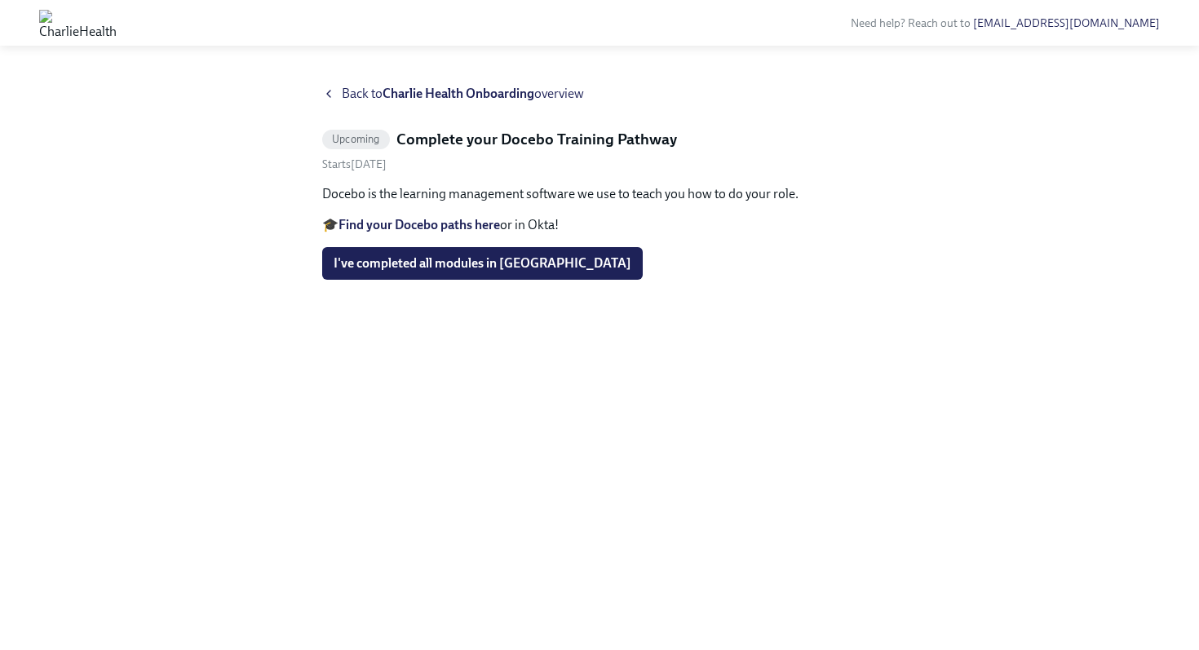
click at [328, 96] on icon at bounding box center [328, 93] width 13 height 13
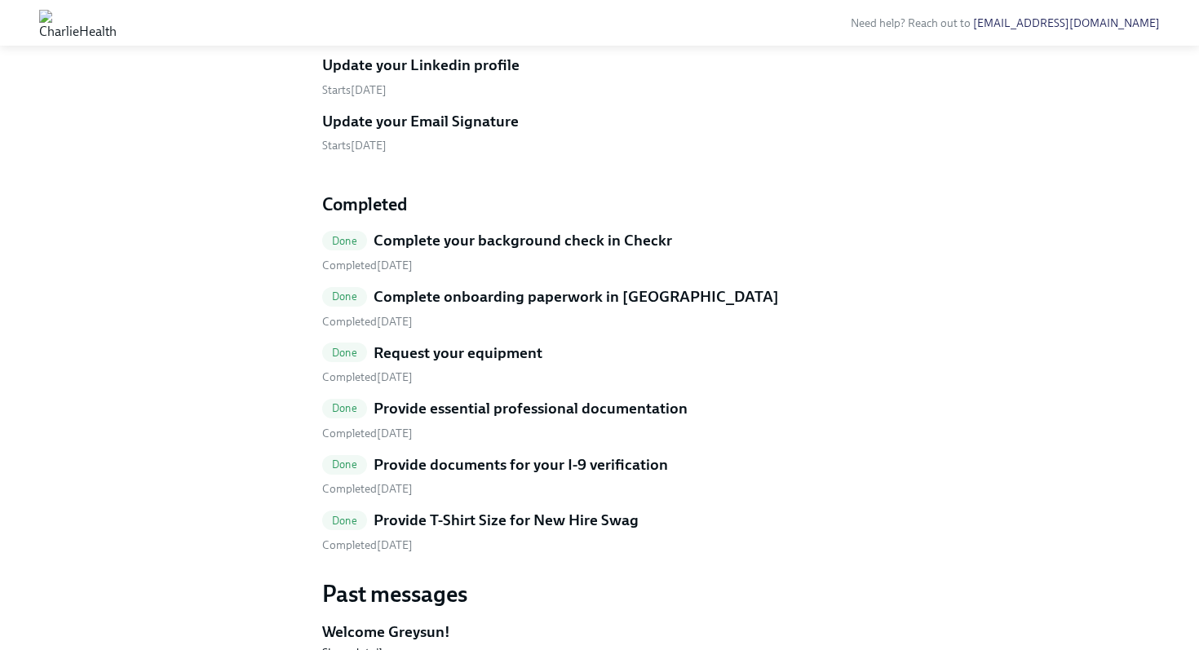
scroll to position [616, 0]
click at [396, 75] on h5 "Update your Linkedin profile" at bounding box center [420, 64] width 197 height 21
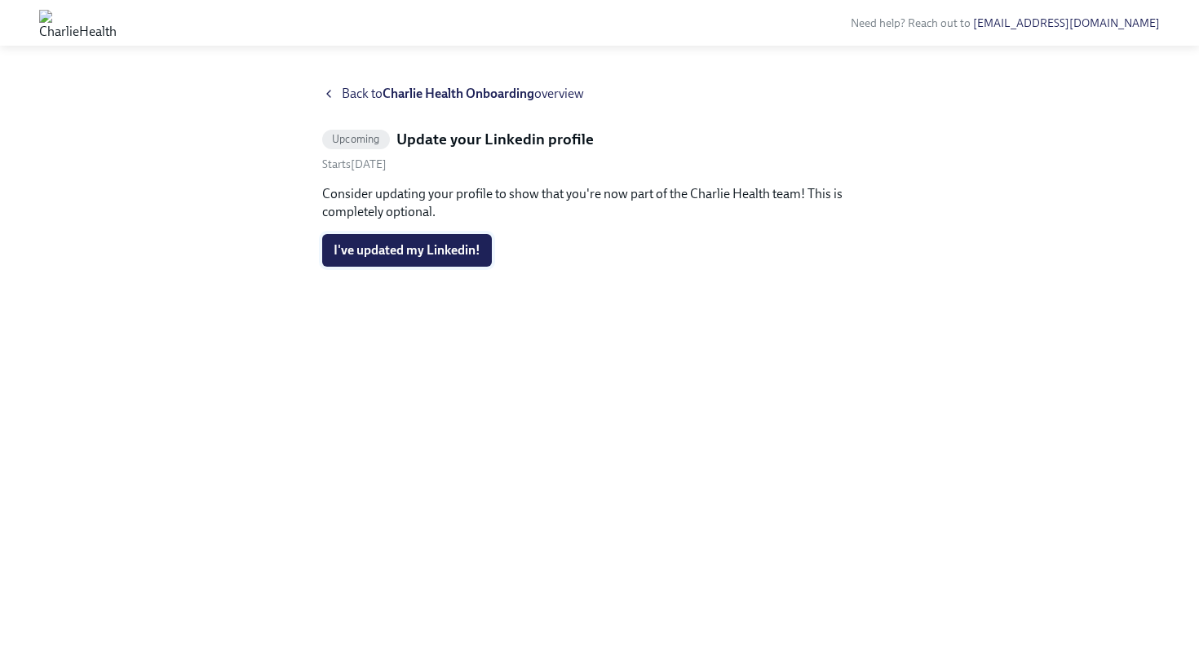
click at [388, 259] on button "I've updated my Linkedin!" at bounding box center [407, 250] width 170 height 33
click at [329, 95] on icon at bounding box center [328, 94] width 3 height 7
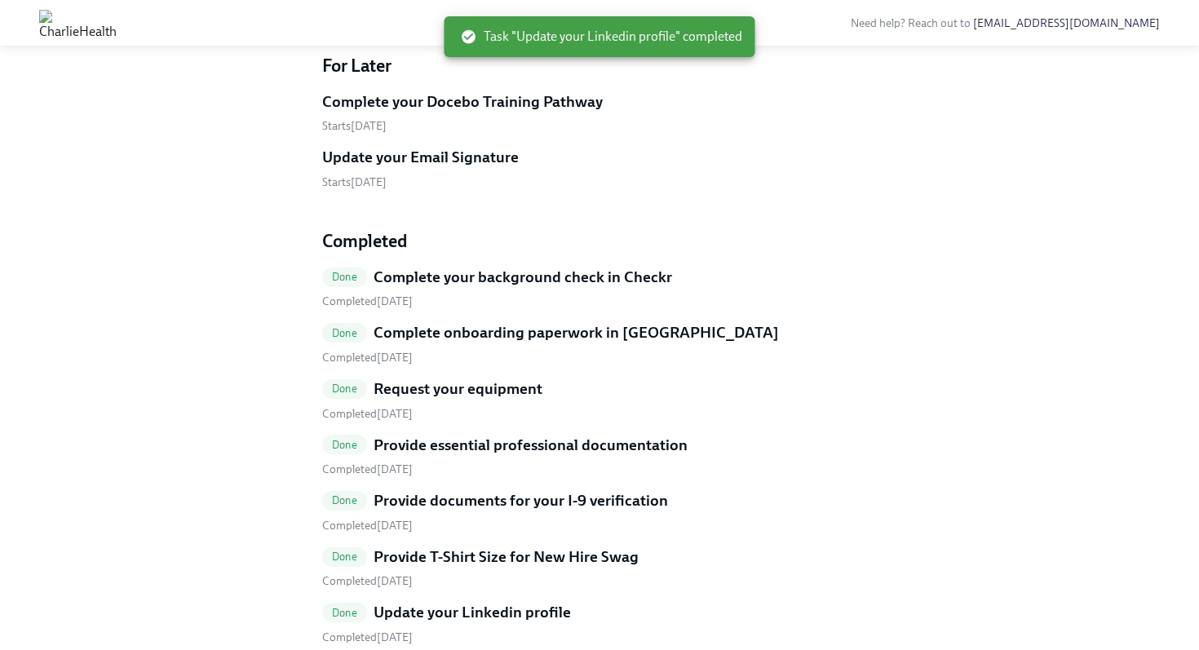
scroll to position [524, 0]
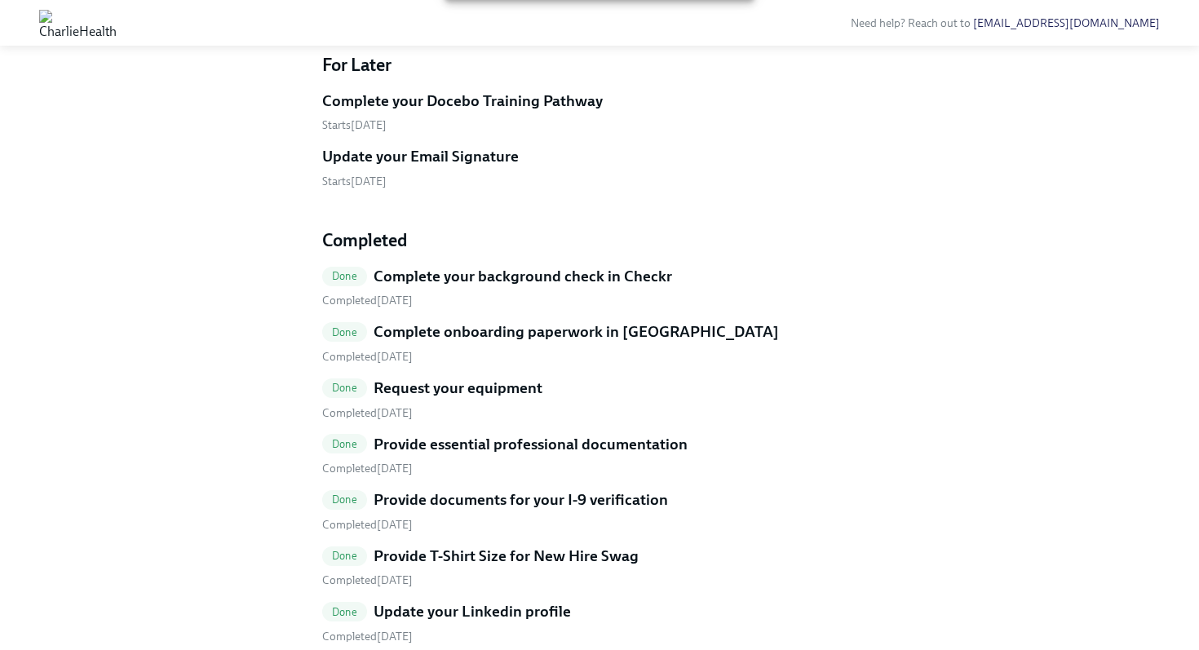
click at [401, 167] on h5 "Update your Email Signature" at bounding box center [420, 156] width 197 height 21
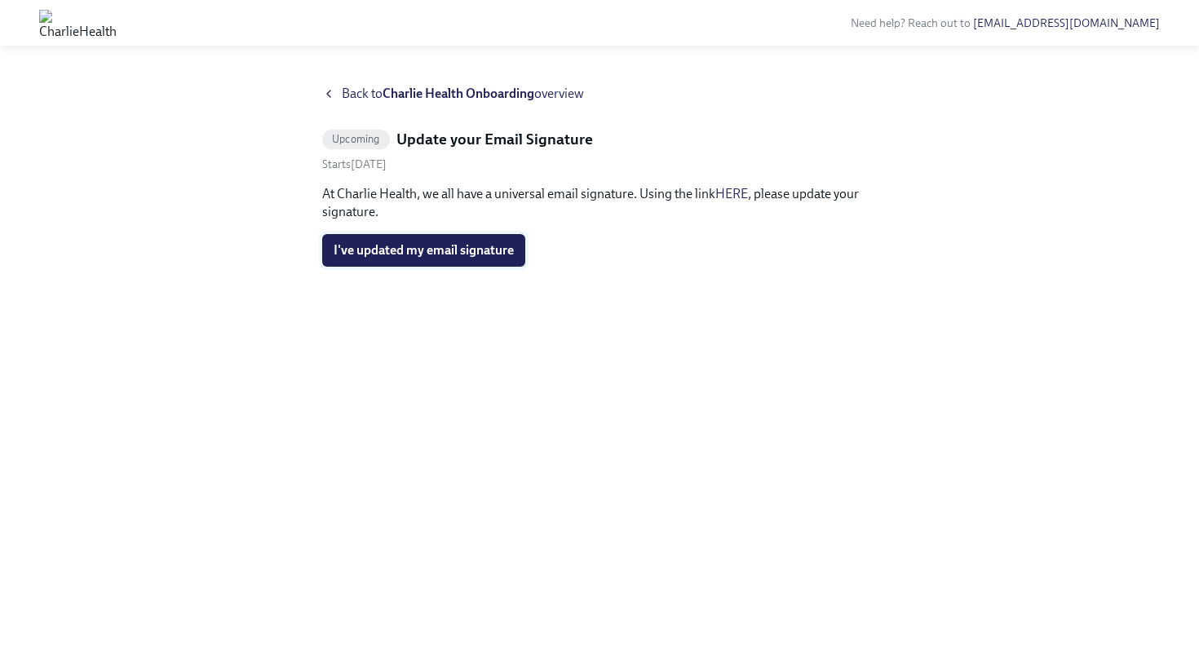
click at [498, 241] on button "I've updated my email signature" at bounding box center [423, 250] width 203 height 33
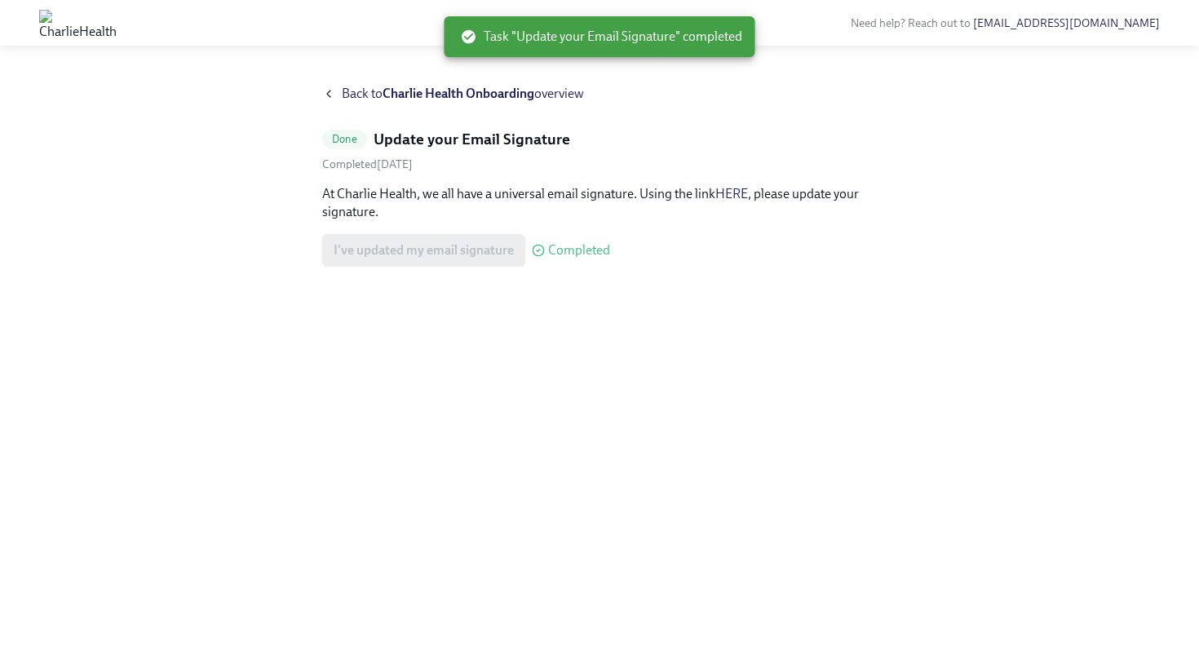
click at [329, 93] on icon at bounding box center [328, 93] width 13 height 13
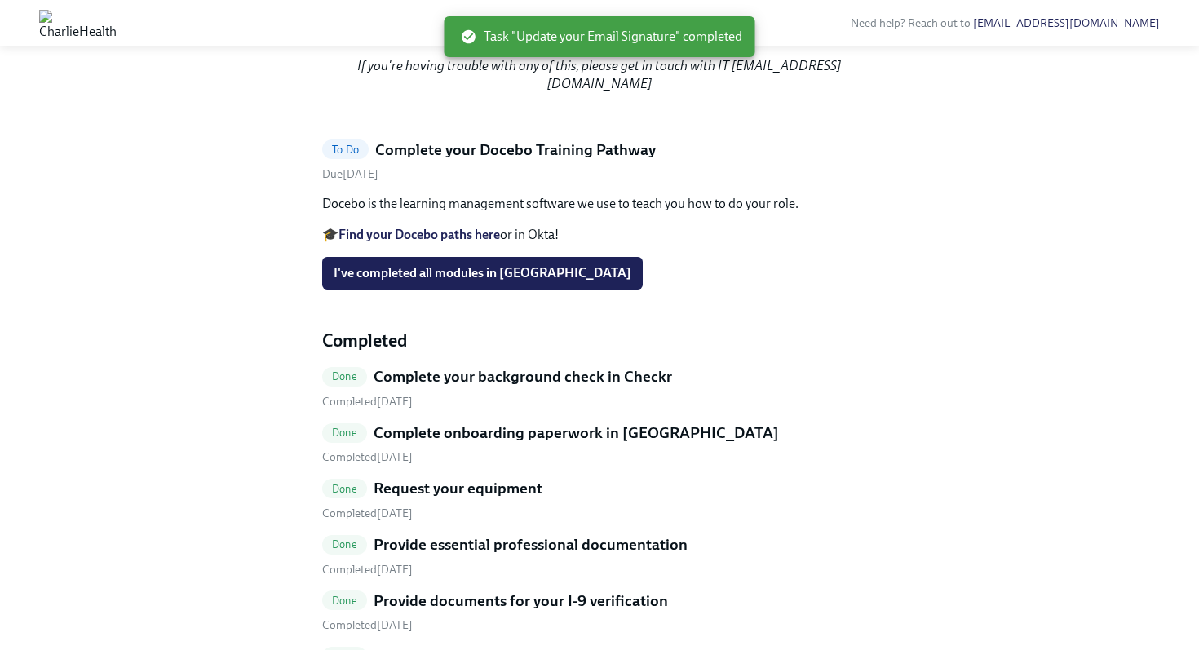
scroll to position [472, 0]
